Goal: Check status: Check status

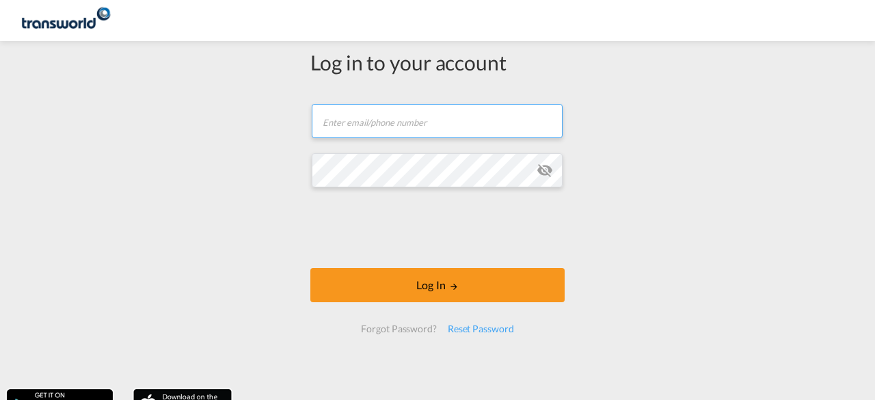
click at [405, 122] on input "text" at bounding box center [437, 121] width 251 height 34
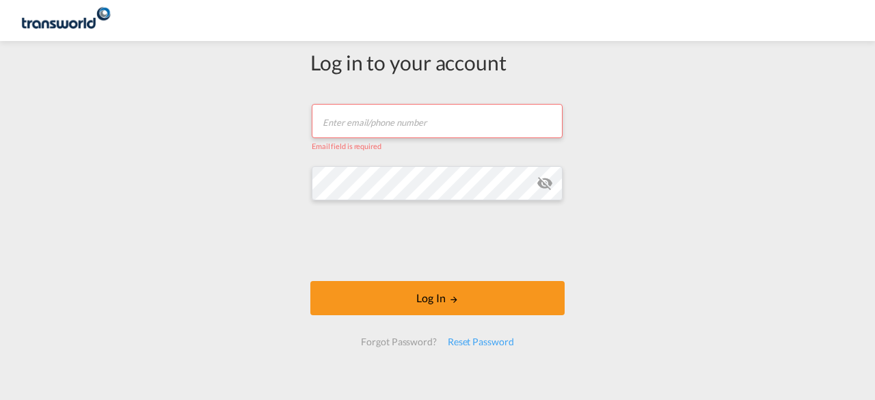
type input "abhay.sinha@transworld.com"
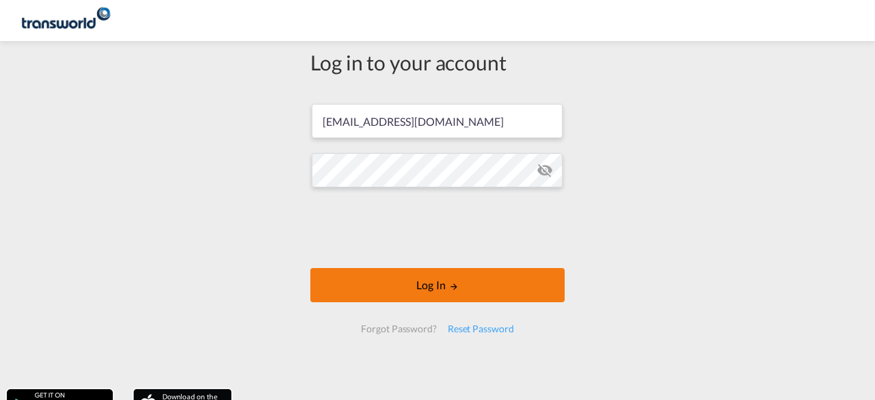
click at [433, 285] on button "Log In" at bounding box center [437, 285] width 254 height 34
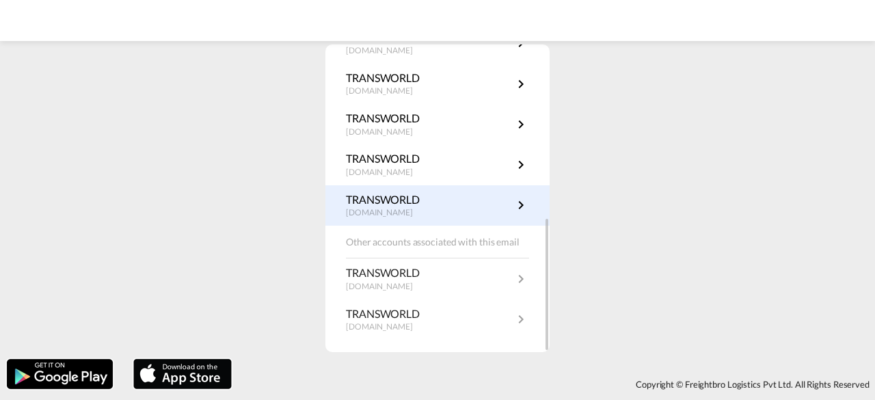
scroll to position [400, 0]
click at [513, 202] on md-icon "icon-chevron-right" at bounding box center [521, 204] width 16 height 16
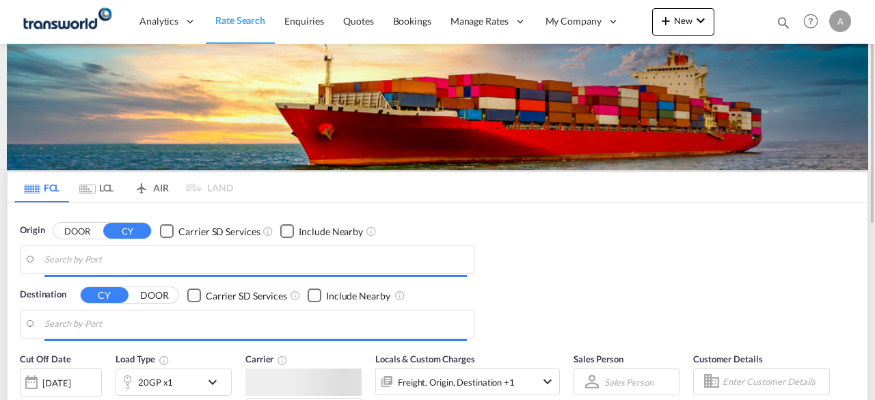
type input "[GEOGRAPHIC_DATA], [GEOGRAPHIC_DATA]"
type input "[GEOGRAPHIC_DATA], TZDAR"
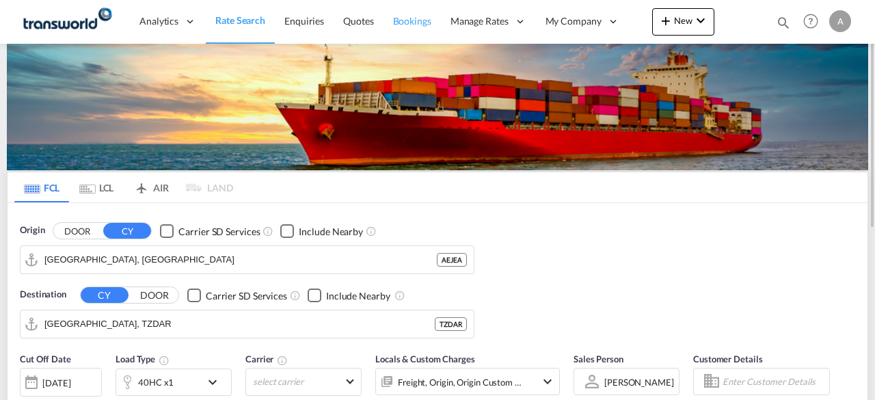
click at [411, 22] on span "Bookings" at bounding box center [412, 21] width 38 height 12
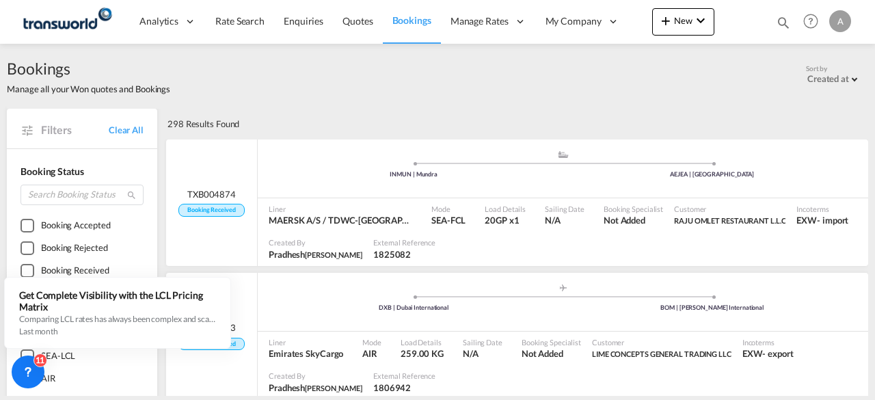
click at [784, 22] on md-icon "icon-magnify" at bounding box center [783, 22] width 15 height 15
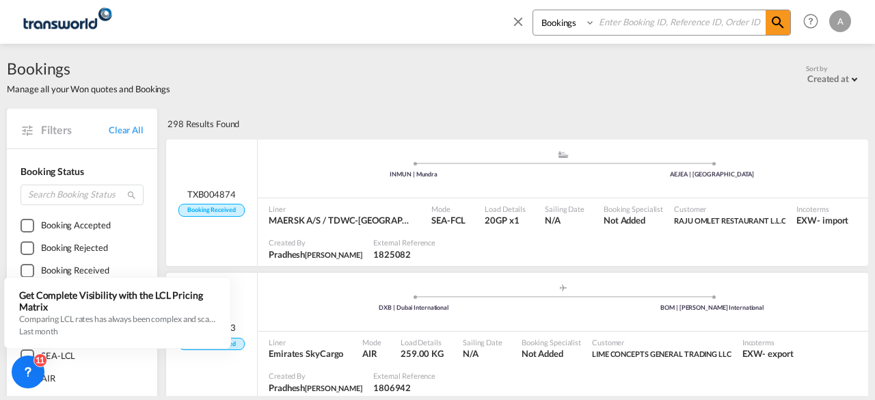
click at [662, 23] on input at bounding box center [680, 22] width 170 height 24
paste input "TXB003806"
type input "TXB003806"
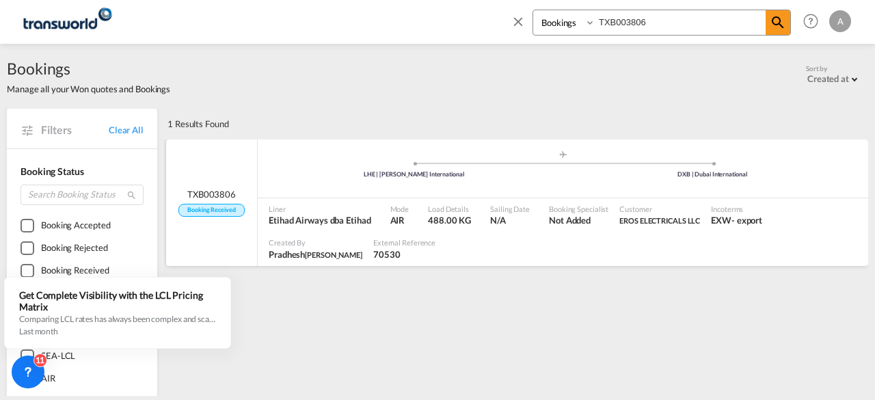
click at [467, 202] on div "Load Details 488.00 KG" at bounding box center [453, 215] width 62 height 34
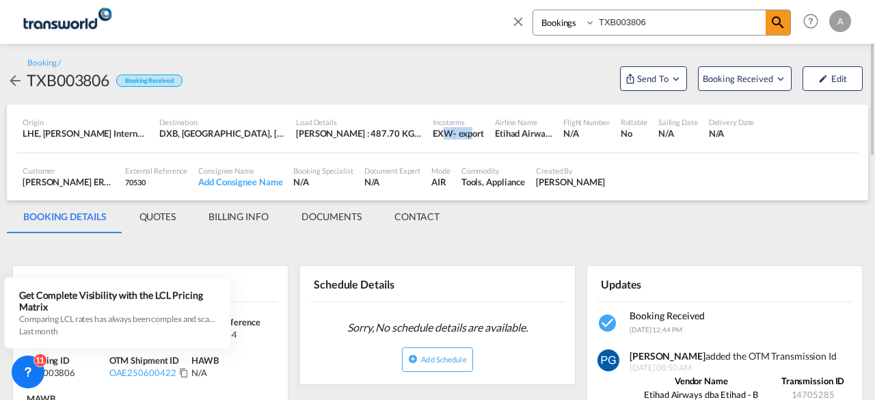
drag, startPoint x: 474, startPoint y: 136, endPoint x: 444, endPoint y: 135, distance: 29.4
click at [444, 135] on div "EXW - export" at bounding box center [458, 133] width 51 height 12
drag, startPoint x: 56, startPoint y: 135, endPoint x: 93, endPoint y: 135, distance: 36.9
click at [93, 135] on div "LHE, [PERSON_NAME] International, [GEOGRAPHIC_DATA], [GEOGRAPHIC_DATA], [GEOGRA…" at bounding box center [86, 133] width 126 height 12
drag, startPoint x: 193, startPoint y: 133, endPoint x: 221, endPoint y: 136, distance: 28.2
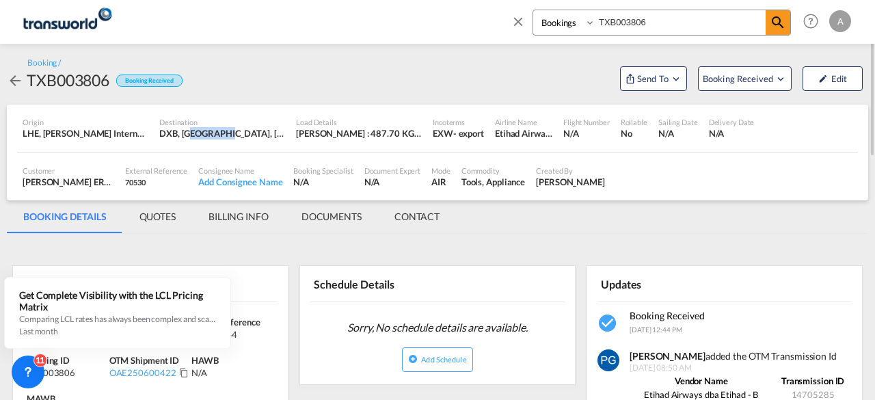
click at [221, 136] on div "DXB, [GEOGRAPHIC_DATA], [GEOGRAPHIC_DATA], [GEOGRAPHIC_DATA], [GEOGRAPHIC_DATA]…" at bounding box center [222, 133] width 126 height 12
click at [339, 80] on div "Booking / TXB003806 Booking Received Send To OTM Last synced on [DATE] Send Shi…" at bounding box center [437, 73] width 861 height 33
click at [380, 77] on div "Booking / TXB003806 Booking Received Send To OTM Last synced on [DATE] Send Shi…" at bounding box center [437, 73] width 861 height 33
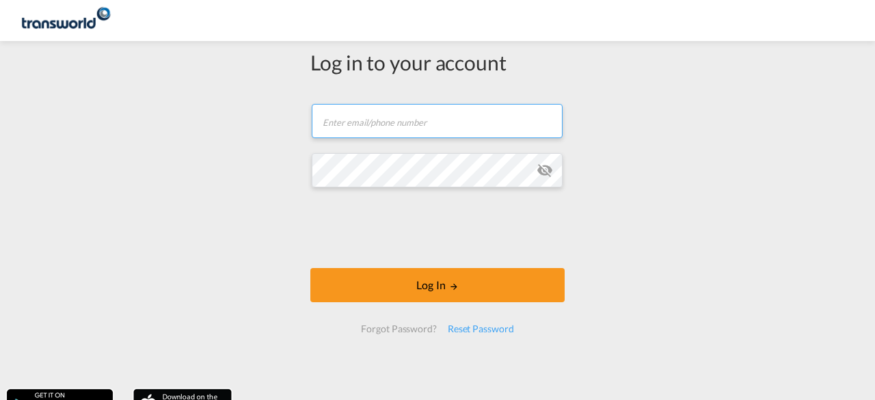
click at [398, 121] on input "text" at bounding box center [437, 121] width 251 height 34
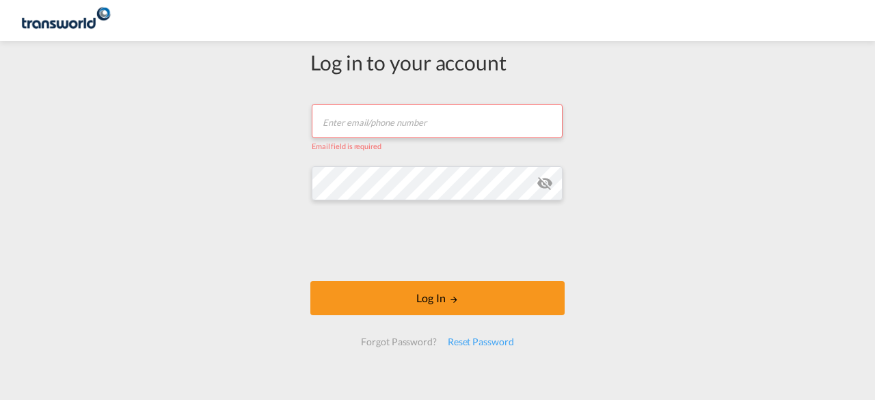
type input "abhay.sinha@transworld.com"
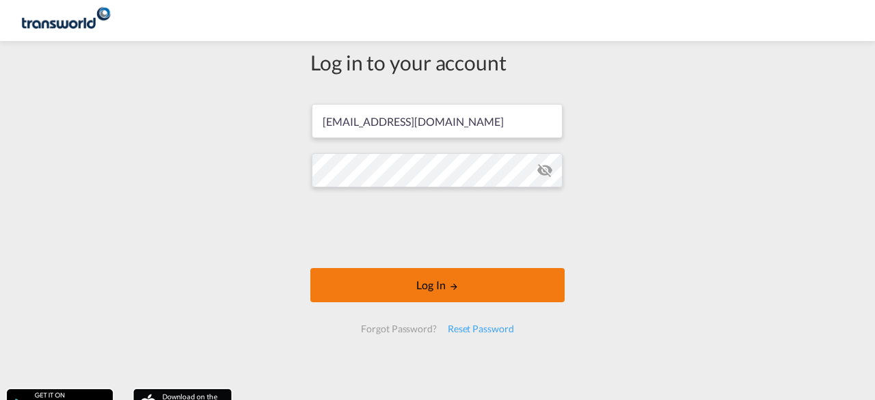
click at [431, 286] on button "Log In" at bounding box center [437, 285] width 254 height 34
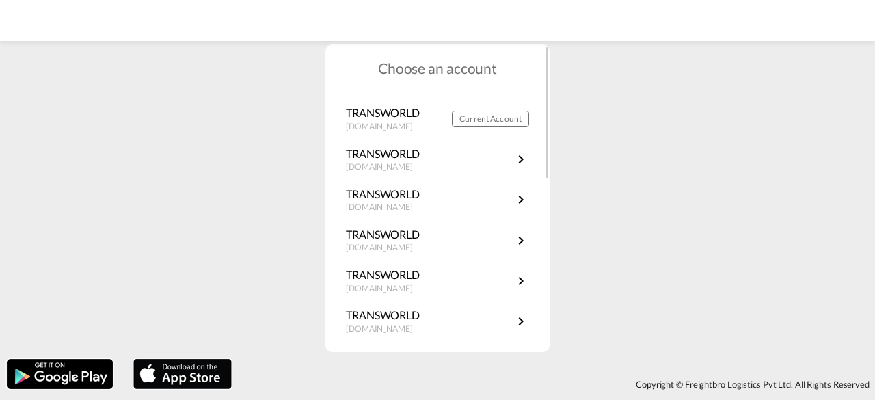
scroll to position [400, 0]
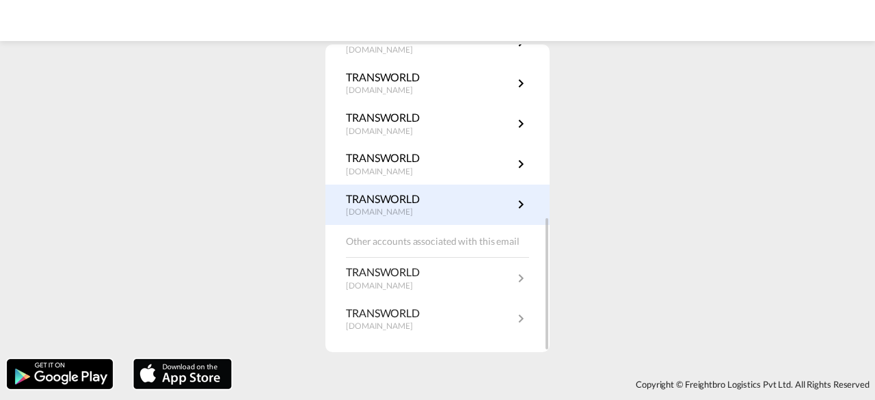
click at [513, 206] on md-icon "icon-chevron-right" at bounding box center [521, 204] width 16 height 16
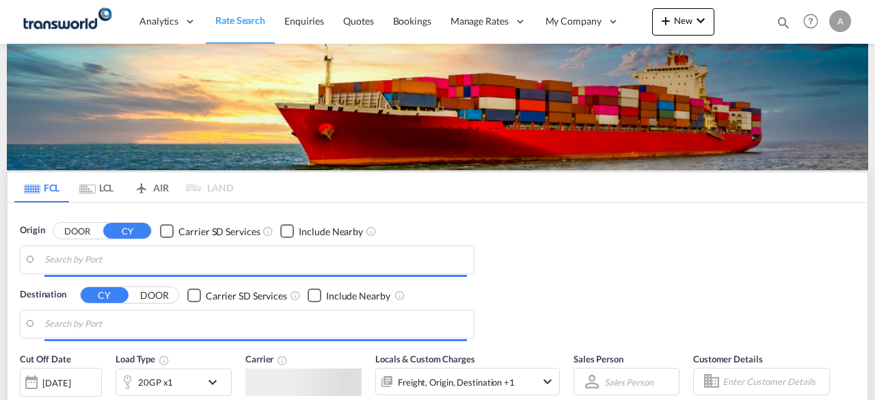
type input "[GEOGRAPHIC_DATA], [GEOGRAPHIC_DATA]"
type input "[GEOGRAPHIC_DATA], TZDAR"
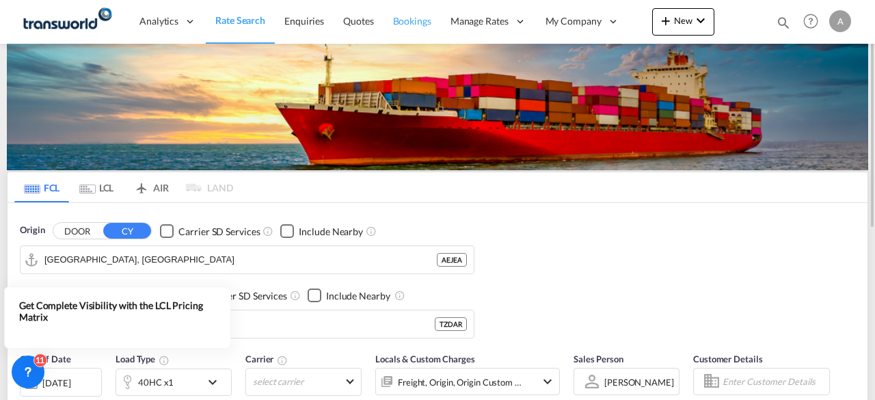
click at [408, 23] on span "Bookings" at bounding box center [412, 21] width 38 height 12
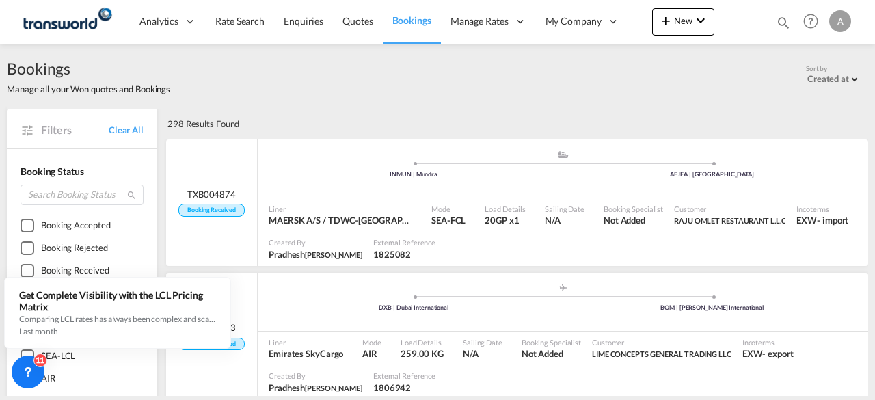
click at [782, 21] on md-icon "icon-magnify" at bounding box center [783, 22] width 15 height 15
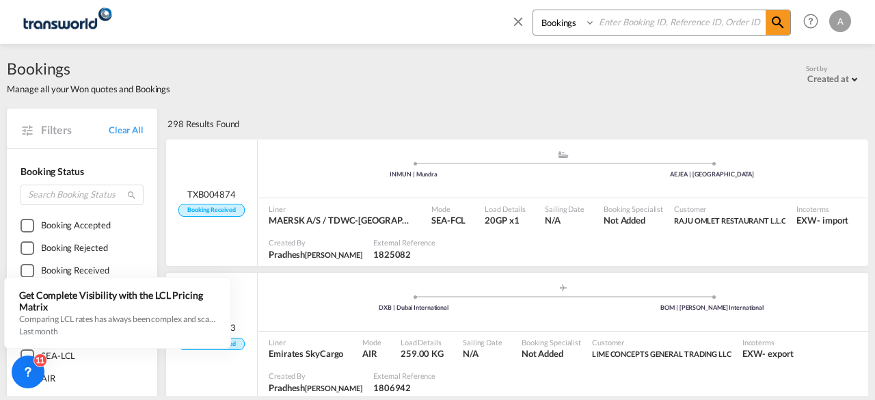
click at [651, 21] on input at bounding box center [680, 22] width 170 height 24
paste input "TXB003272"
type input "TXB003272"
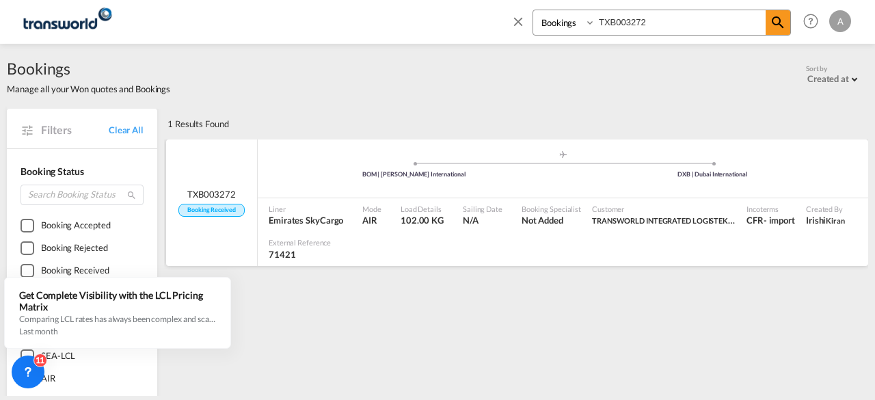
click at [389, 207] on div "Mode AIR" at bounding box center [376, 215] width 38 height 34
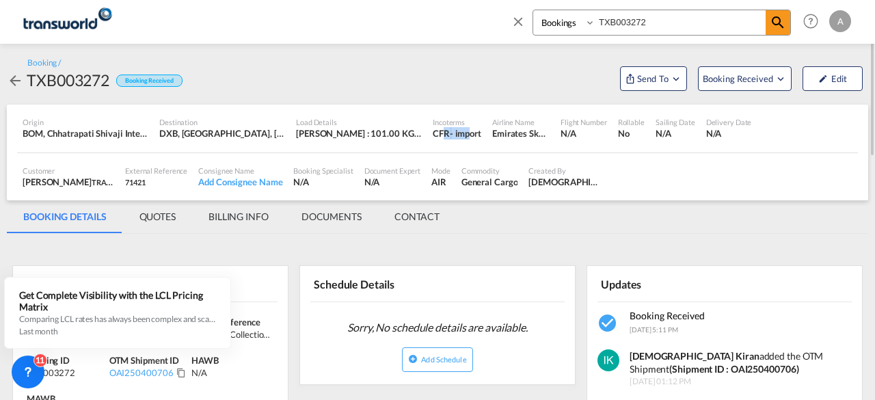
drag, startPoint x: 463, startPoint y: 136, endPoint x: 444, endPoint y: 139, distance: 19.3
click at [444, 139] on div "CFR - import" at bounding box center [457, 133] width 49 height 12
